Goal: Task Accomplishment & Management: Manage account settings

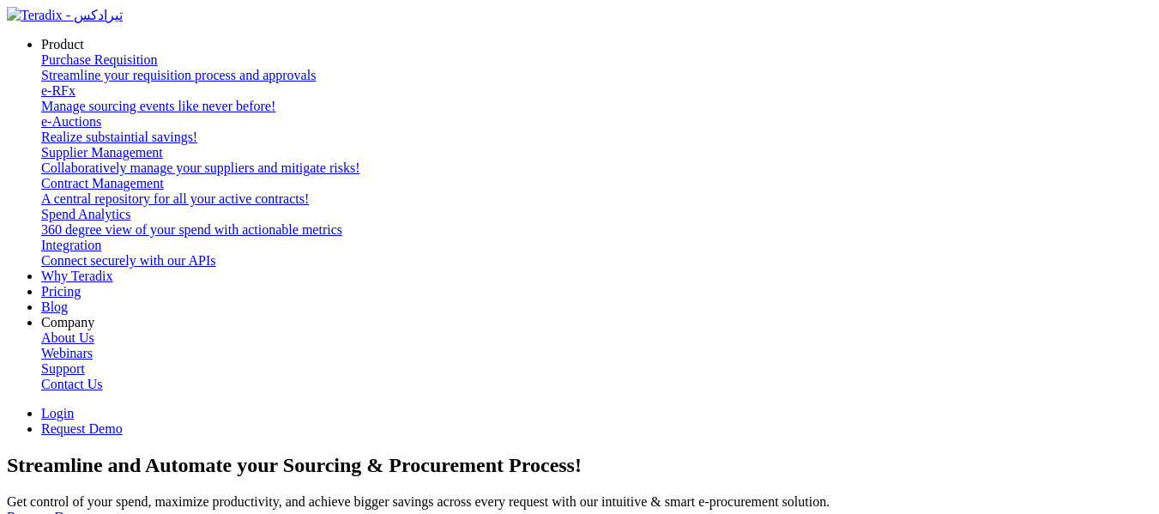
click at [74, 406] on link "Login" at bounding box center [57, 413] width 33 height 15
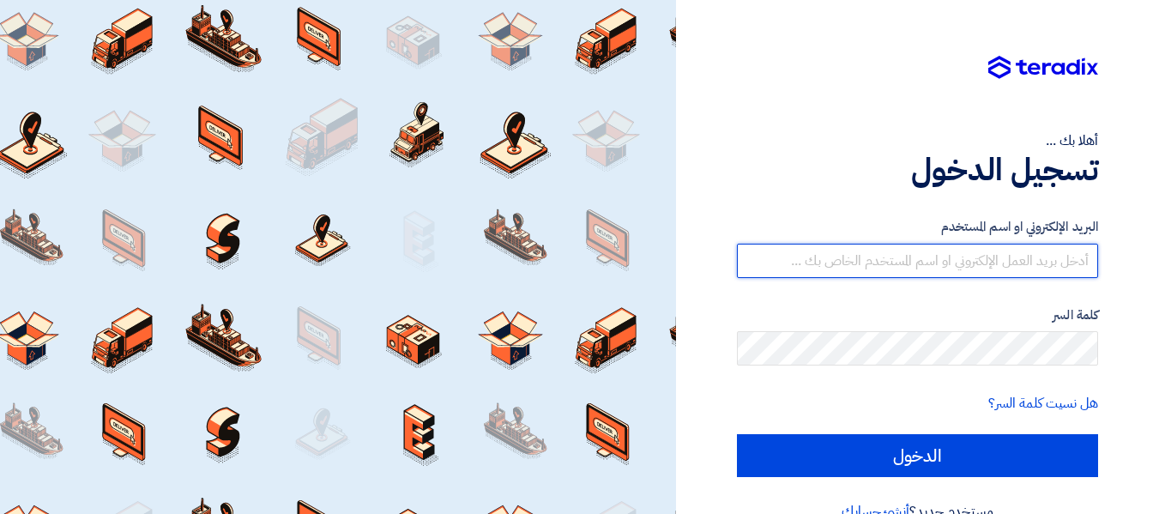
click at [980, 250] on input "text" at bounding box center [917, 261] width 361 height 34
type input "[EMAIL_ADDRESS][DOMAIN_NAME]"
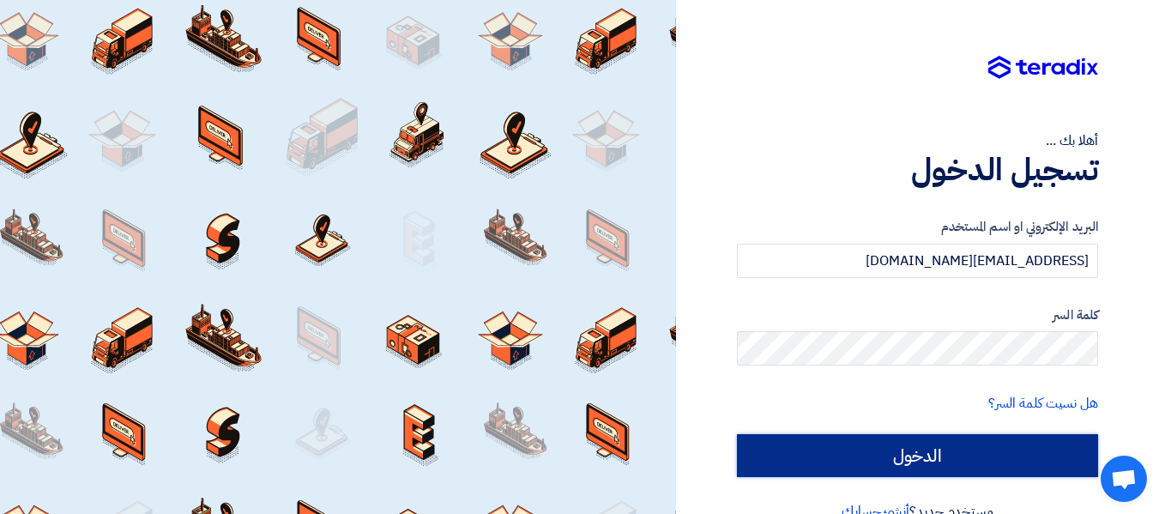
click at [874, 444] on input "الدخول" at bounding box center [917, 455] width 361 height 43
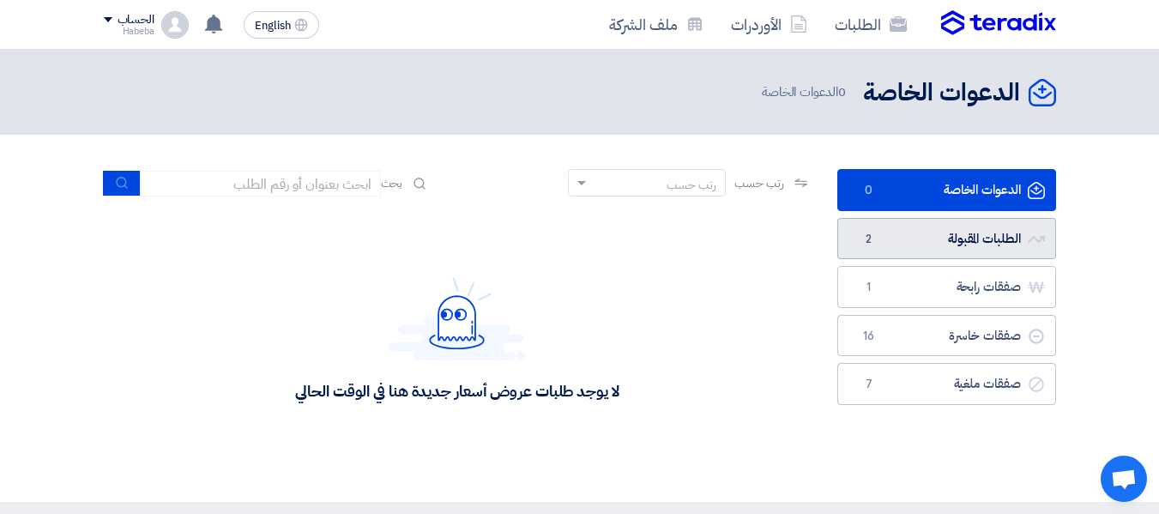
click at [963, 239] on link "الطلبات المقبولة الطلبات المقبولة 2" at bounding box center [946, 239] width 219 height 42
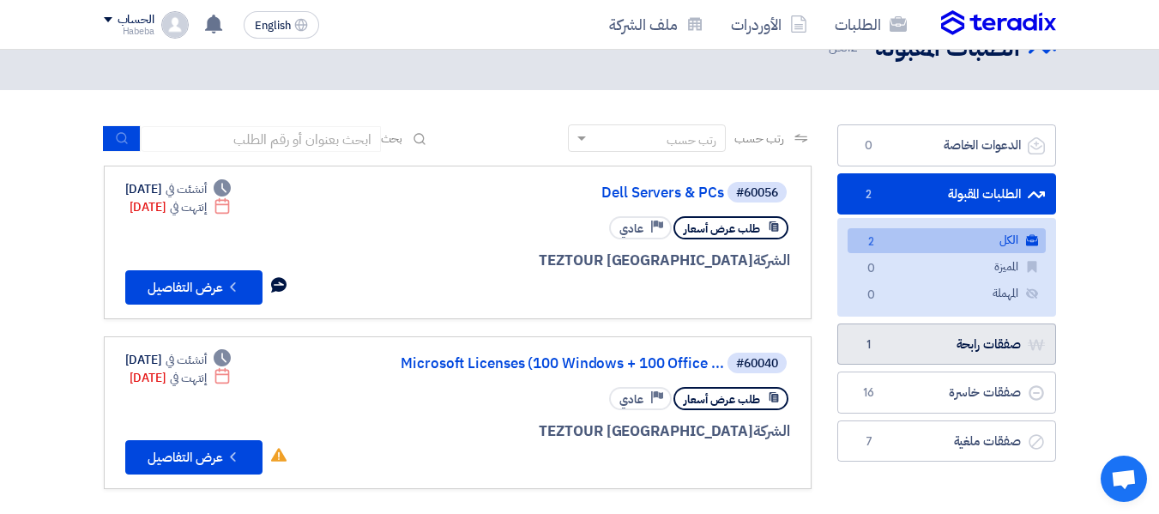
scroll to position [86, 0]
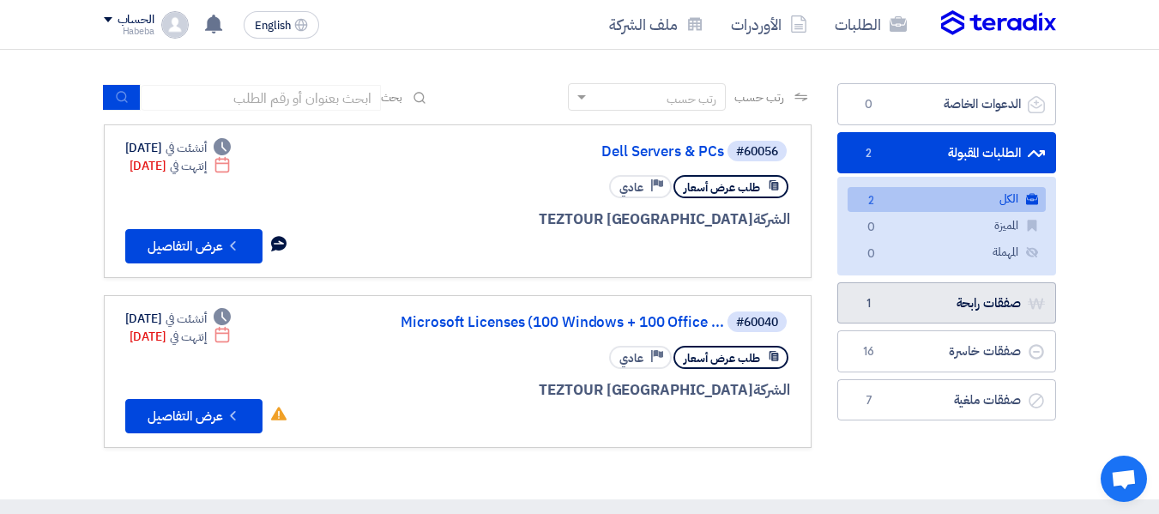
click at [986, 303] on link "صفقات رابحة صفقات رابحة 1" at bounding box center [946, 303] width 219 height 42
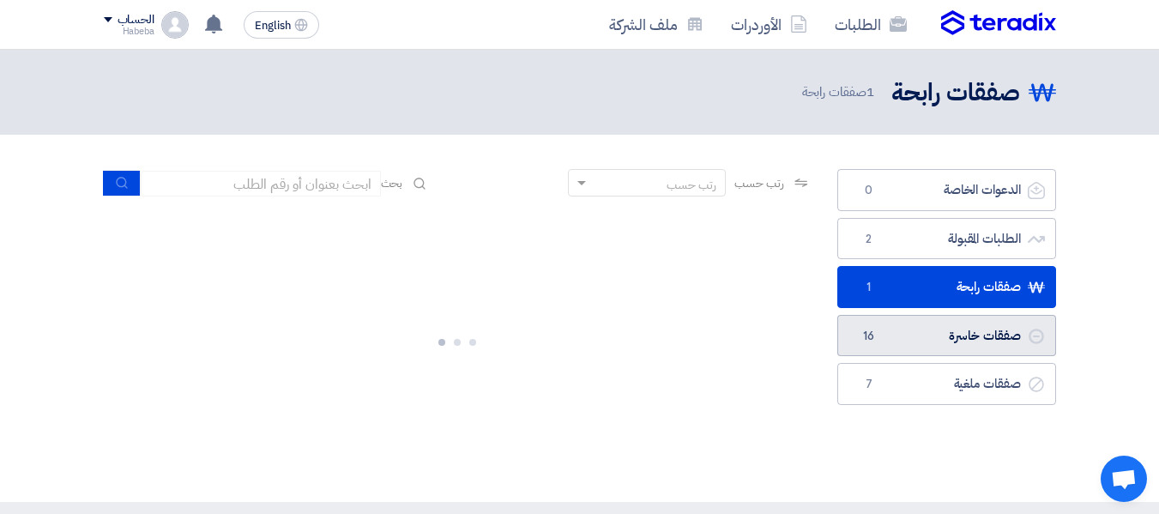
click at [991, 342] on link "صفقات خاسرة صفقات خاسرة 16" at bounding box center [946, 336] width 219 height 42
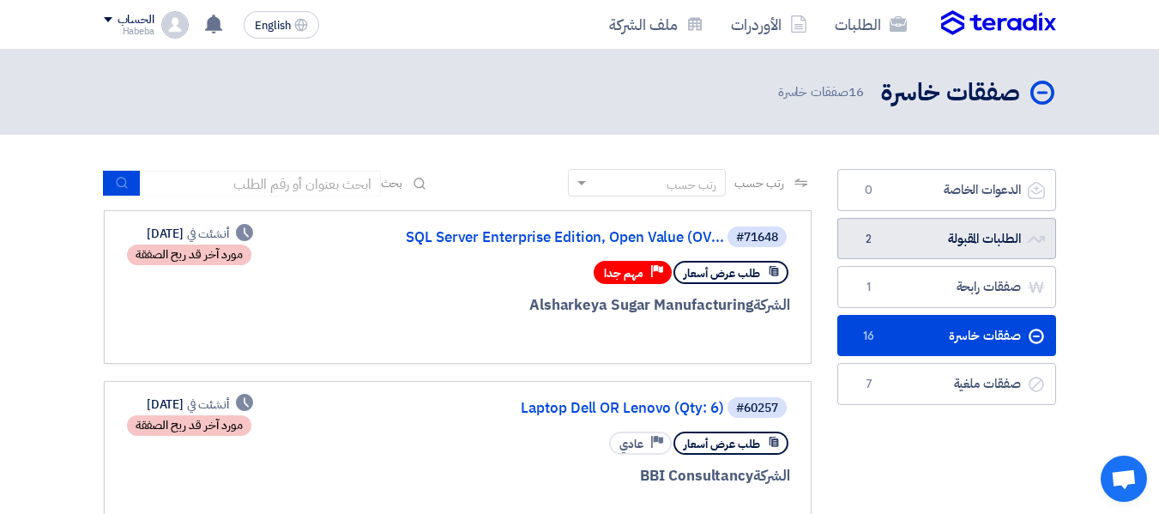
click at [1008, 227] on link "الطلبات المقبولة الطلبات المقبولة 2" at bounding box center [946, 239] width 219 height 42
